Goal: Find specific page/section: Find specific page/section

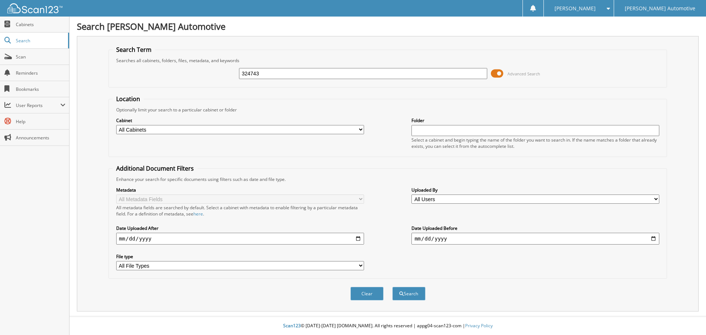
type input "324743"
click at [392, 287] on button "Search" at bounding box center [408, 294] width 33 height 14
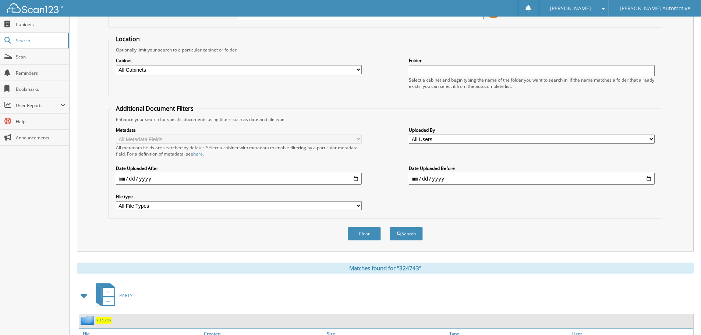
scroll to position [152, 0]
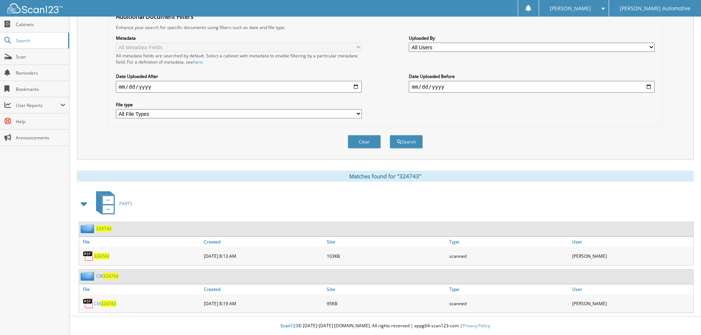
click at [103, 227] on span "324743" at bounding box center [103, 228] width 15 height 6
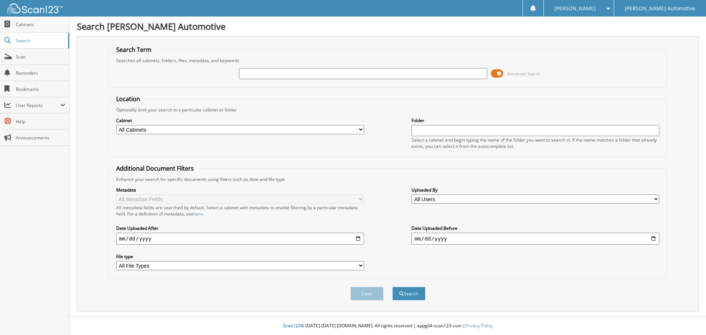
click at [334, 78] on input "text" at bounding box center [363, 73] width 248 height 11
type input "CM324743"
click at [392, 287] on button "Search" at bounding box center [408, 294] width 33 height 14
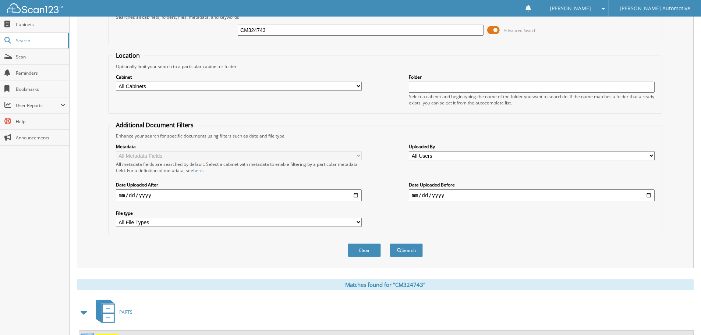
scroll to position [105, 0]
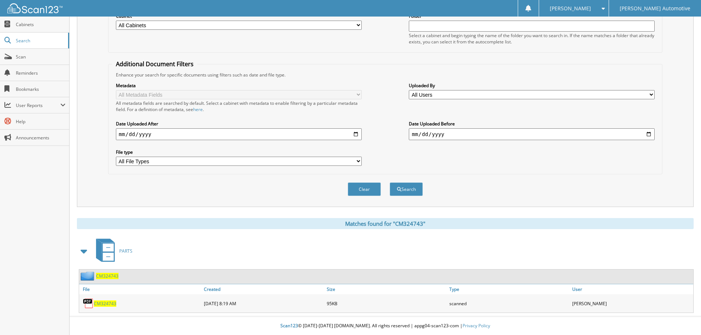
click at [109, 277] on span "CM324743" at bounding box center [107, 276] width 22 height 6
